Goal: Information Seeking & Learning: Learn about a topic

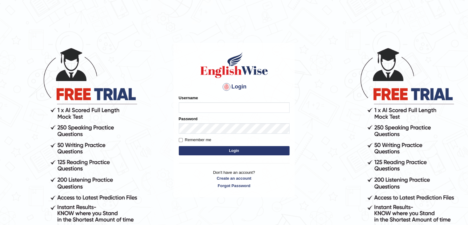
click at [266, 110] on input "Username" at bounding box center [234, 107] width 111 height 10
type input "ajnconcept"
click at [220, 149] on button "Login" at bounding box center [234, 150] width 111 height 9
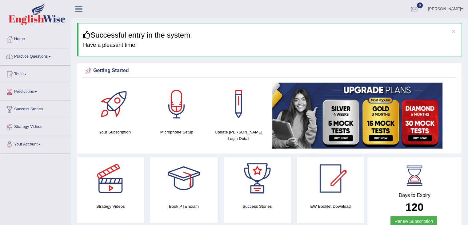
click at [51, 57] on span at bounding box center [49, 56] width 2 height 1
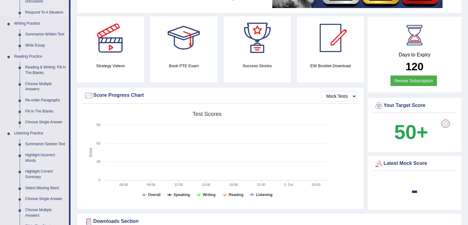
scroll to position [215, 0]
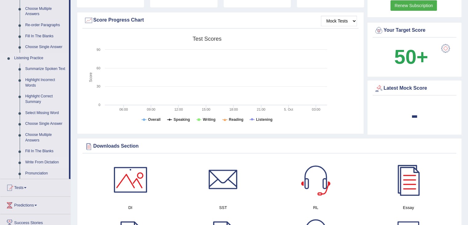
click at [32, 160] on link "Write From Dictation" at bounding box center [45, 162] width 46 height 11
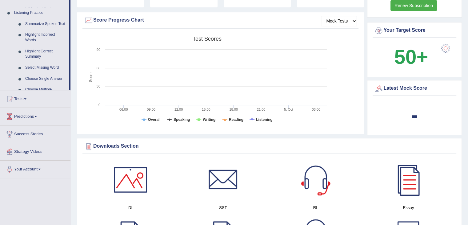
scroll to position [91, 0]
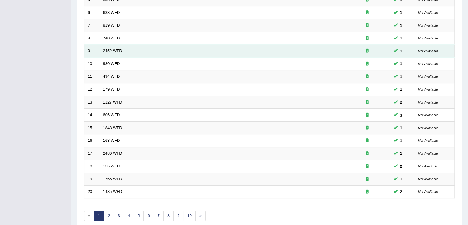
scroll to position [181, 0]
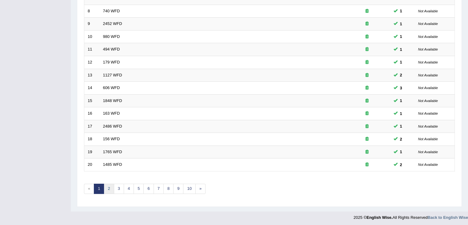
click at [110, 190] on link "2" at bounding box center [109, 188] width 10 height 10
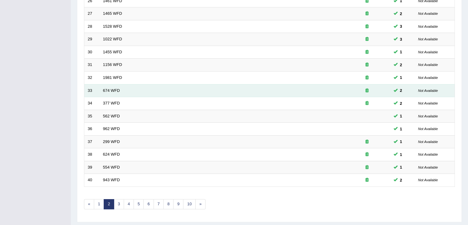
scroll to position [181, 0]
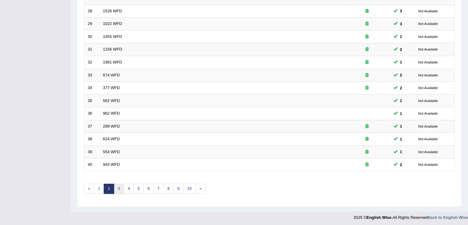
click at [121, 187] on link "3" at bounding box center [119, 188] width 10 height 10
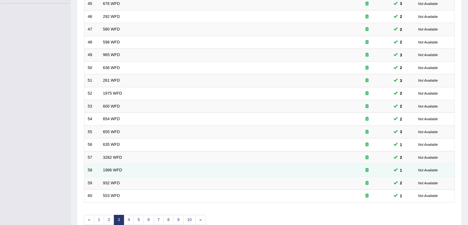
scroll to position [181, 0]
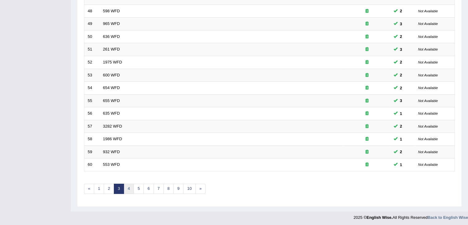
click at [124, 188] on link "4" at bounding box center [129, 188] width 10 height 10
click at [139, 185] on link "5" at bounding box center [138, 188] width 10 height 10
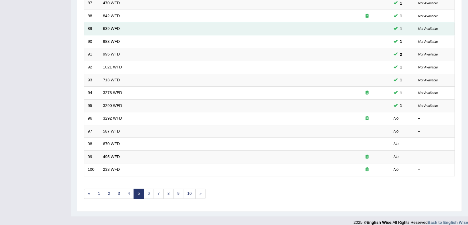
scroll to position [181, 0]
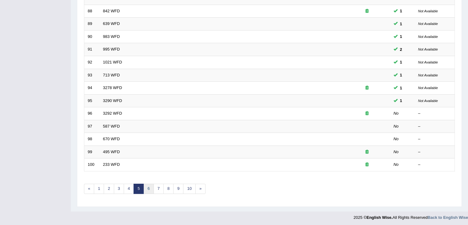
click at [150, 185] on link "6" at bounding box center [148, 188] width 10 height 10
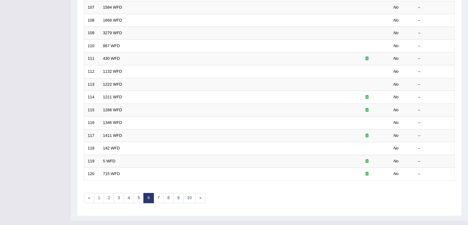
scroll to position [181, 0]
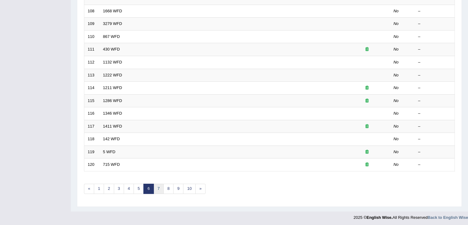
click at [159, 187] on link "7" at bounding box center [158, 188] width 10 height 10
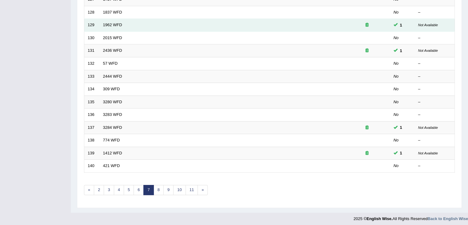
scroll to position [181, 0]
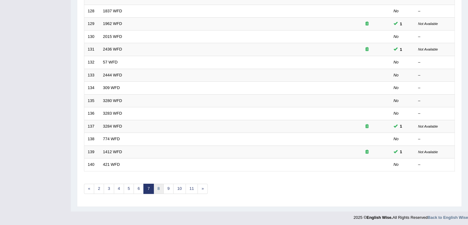
click at [160, 187] on link "8" at bounding box center [158, 188] width 10 height 10
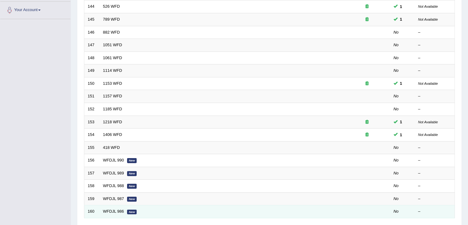
scroll to position [119, 0]
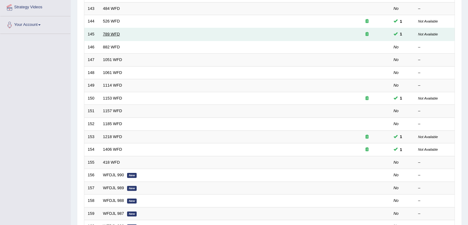
click at [111, 34] on link "789 WFD" at bounding box center [111, 34] width 17 height 5
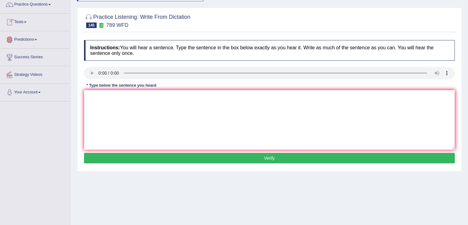
scroll to position [62, 0]
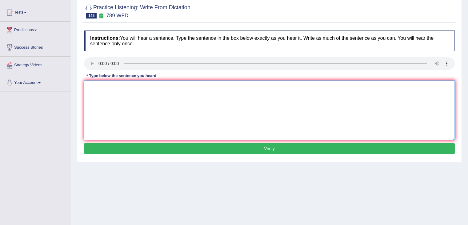
click at [111, 86] on textarea at bounding box center [269, 110] width 371 height 60
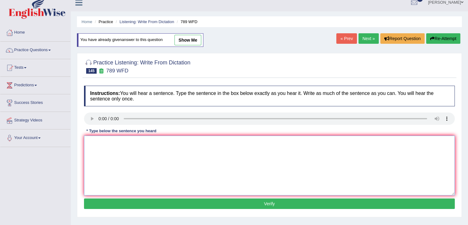
scroll to position [0, 0]
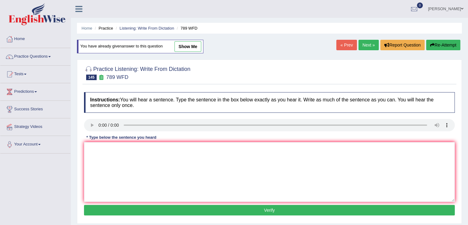
click at [362, 47] on link "Next »" at bounding box center [368, 45] width 20 height 10
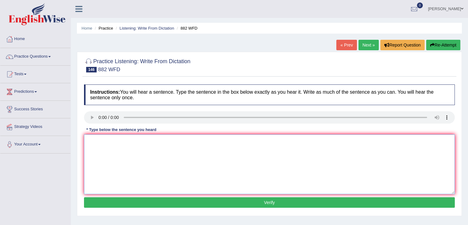
click at [120, 149] on textarea at bounding box center [269, 164] width 371 height 60
click at [89, 141] on textarea "emplyment will decreease for the next few year." at bounding box center [269, 164] width 371 height 60
click at [97, 141] on textarea "Emplyment will decreease for the next few year." at bounding box center [269, 164] width 371 height 60
click at [180, 140] on textarea "Employment will decreease for the next few year." at bounding box center [269, 164] width 371 height 60
click at [129, 141] on textarea "Employment will decreease for the next few years." at bounding box center [269, 164] width 371 height 60
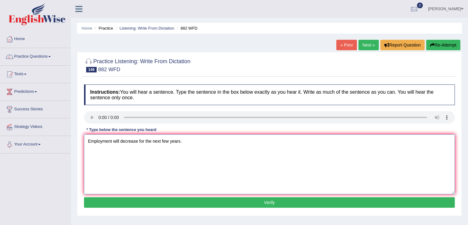
type textarea "Employment will decrease for the next few years."
click at [183, 201] on button "Verify" at bounding box center [269, 202] width 371 height 10
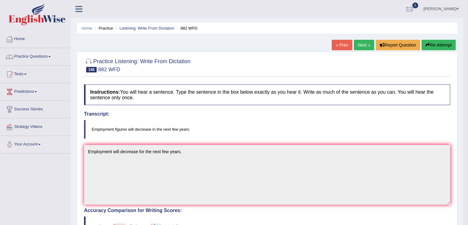
click at [363, 45] on link "Next »" at bounding box center [364, 45] width 20 height 10
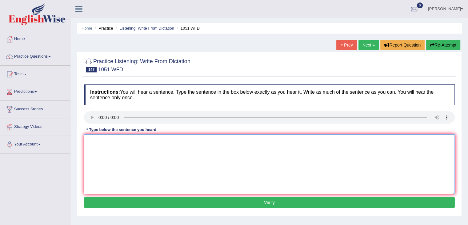
click at [102, 152] on textarea at bounding box center [269, 164] width 371 height 60
click at [90, 140] on textarea "open years for undegraduates a currently." at bounding box center [269, 164] width 371 height 60
click at [128, 141] on textarea "Open years for undegraduates a currently." at bounding box center [269, 164] width 371 height 60
type textarea "Open years for under graduates a currently."
click at [188, 203] on button "Verify" at bounding box center [269, 202] width 371 height 10
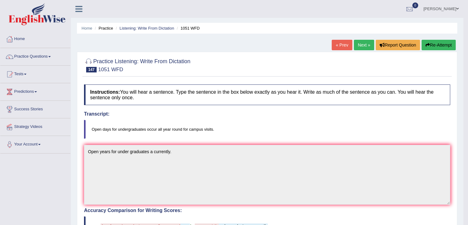
click at [363, 47] on link "Next »" at bounding box center [364, 45] width 20 height 10
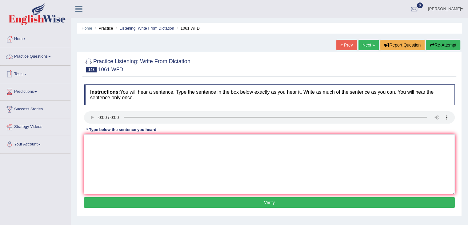
click at [49, 58] on link "Practice Questions" at bounding box center [35, 55] width 70 height 15
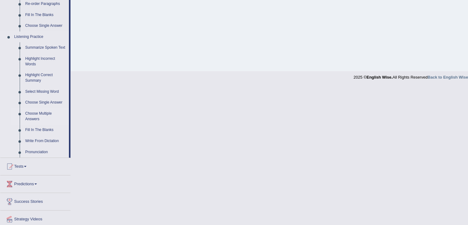
scroll to position [246, 0]
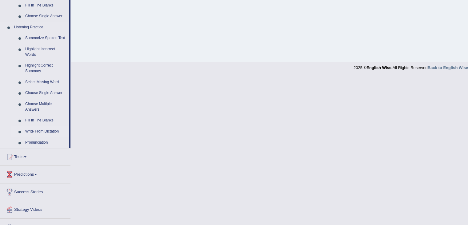
click at [50, 132] on link "Write From Dictation" at bounding box center [45, 131] width 46 height 11
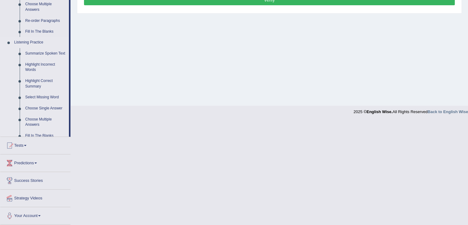
scroll to position [95, 0]
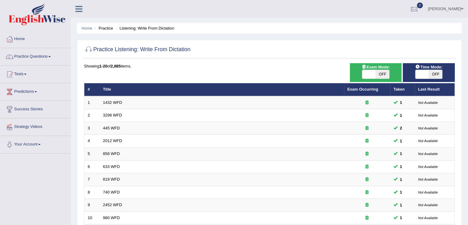
click at [369, 74] on span at bounding box center [369, 74] width 14 height 9
checkbox input "true"
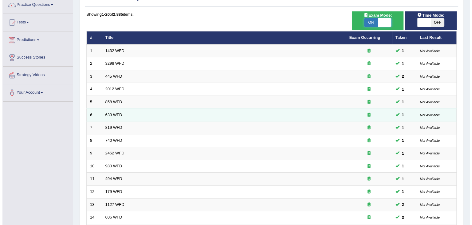
scroll to position [62, 0]
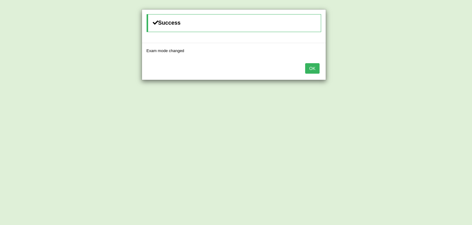
click at [416, 15] on div "Success Exam mode changed OK" at bounding box center [236, 112] width 472 height 225
click at [314, 67] on button "OK" at bounding box center [312, 68] width 14 height 10
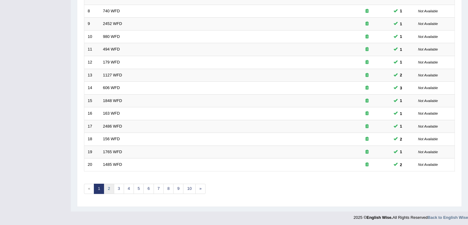
click at [108, 185] on link "2" at bounding box center [109, 188] width 10 height 10
click at [109, 186] on link "2" at bounding box center [109, 188] width 10 height 10
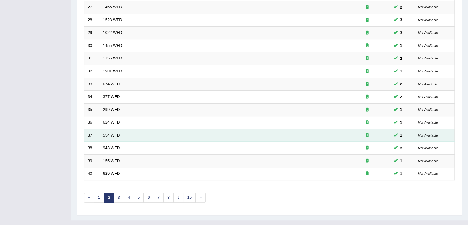
scroll to position [181, 0]
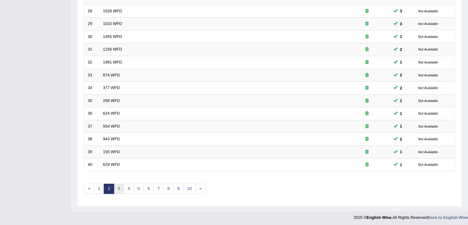
click at [119, 185] on link "3" at bounding box center [119, 188] width 10 height 10
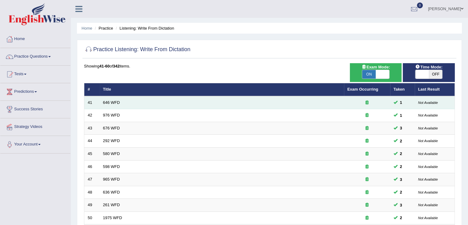
click at [151, 102] on td "646 WFD" at bounding box center [222, 102] width 244 height 13
click at [153, 103] on td "646 WFD" at bounding box center [222, 102] width 244 height 13
click at [310, 99] on td "646 WFD" at bounding box center [222, 102] width 244 height 13
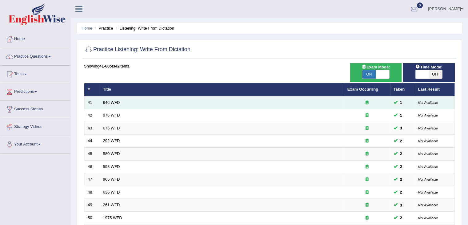
click at [285, 96] on td "646 WFD" at bounding box center [222, 102] width 244 height 13
click at [286, 96] on td "646 WFD" at bounding box center [222, 102] width 244 height 13
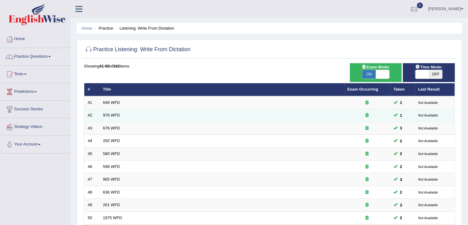
click at [257, 117] on td "976 WFD" at bounding box center [222, 115] width 244 height 13
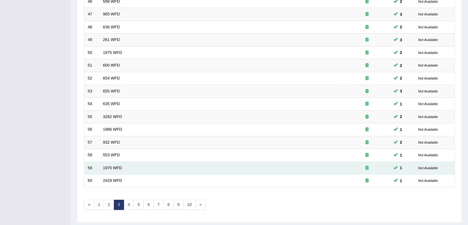
scroll to position [150, 0]
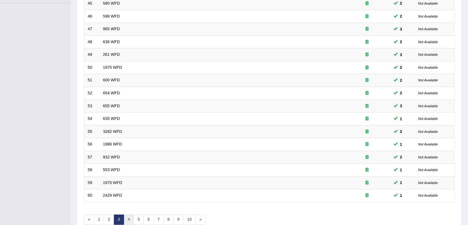
click at [128, 217] on link "4" at bounding box center [129, 219] width 10 height 10
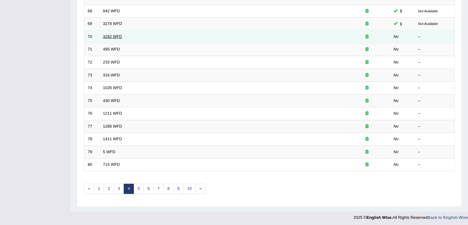
click at [106, 34] on link "3292 WFD" at bounding box center [112, 36] width 19 height 5
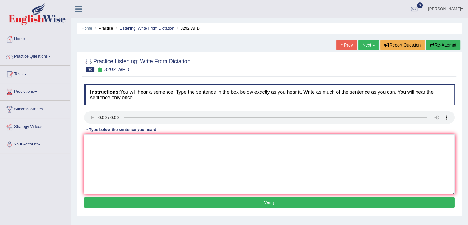
click at [368, 47] on link "Next »" at bounding box center [368, 45] width 20 height 10
click at [45, 56] on link "Practice Questions" at bounding box center [35, 55] width 70 height 15
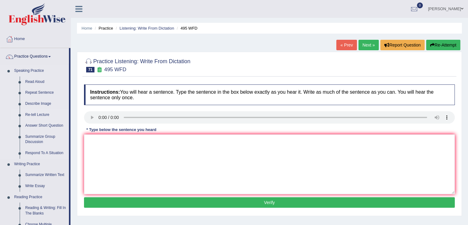
click at [30, 114] on link "Re-tell Lecture" at bounding box center [45, 114] width 46 height 11
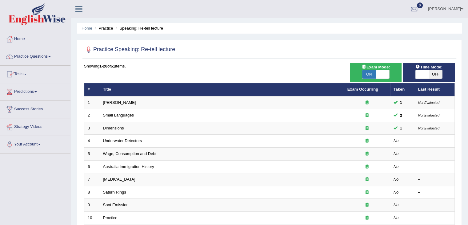
click at [21, 72] on link "Tests" at bounding box center [35, 73] width 70 height 15
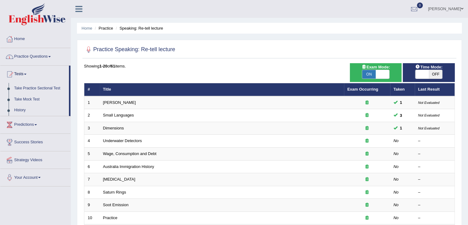
click at [28, 56] on link "Practice Questions" at bounding box center [35, 55] width 70 height 15
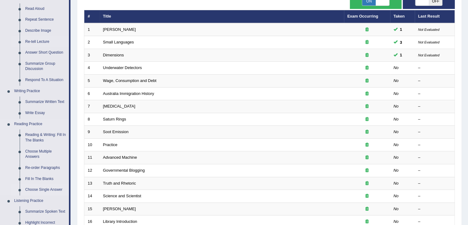
scroll to position [62, 0]
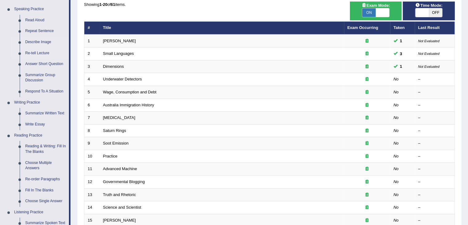
click at [42, 42] on link "Describe Image" at bounding box center [45, 42] width 46 height 11
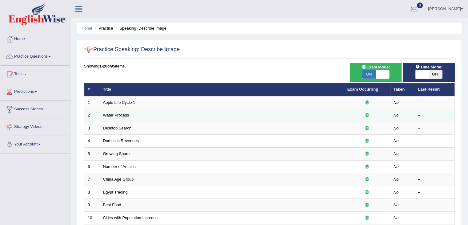
click at [157, 117] on td "Water Process" at bounding box center [222, 115] width 244 height 13
click at [130, 115] on td "Water Process" at bounding box center [222, 115] width 244 height 13
click at [124, 116] on link "Water Process" at bounding box center [116, 115] width 26 height 5
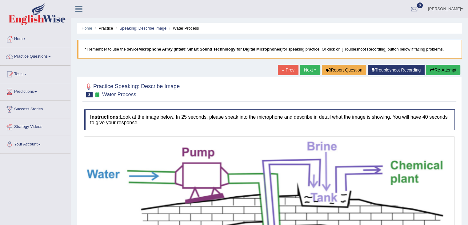
click at [305, 68] on link "Next »" at bounding box center [310, 70] width 20 height 10
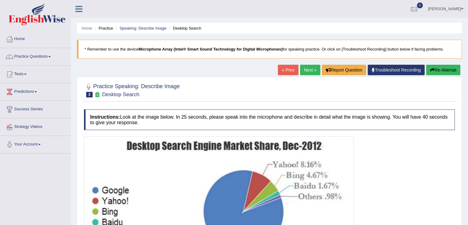
drag, startPoint x: 381, startPoint y: 98, endPoint x: 396, endPoint y: 92, distance: 16.5
click at [53, 57] on link "Practice Questions" at bounding box center [35, 55] width 70 height 15
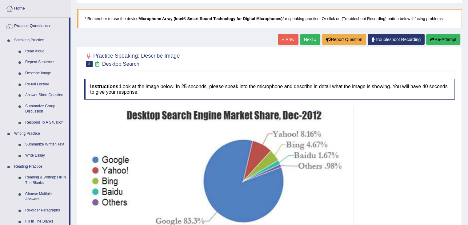
scroll to position [31, 0]
click at [46, 85] on link "Re-tell Lecture" at bounding box center [45, 83] width 46 height 11
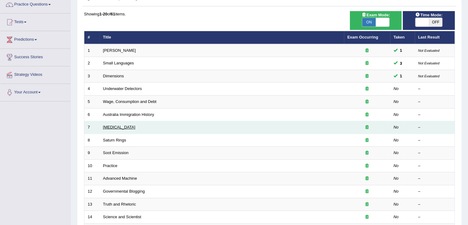
scroll to position [62, 0]
